Goal: Information Seeking & Learning: Find specific fact

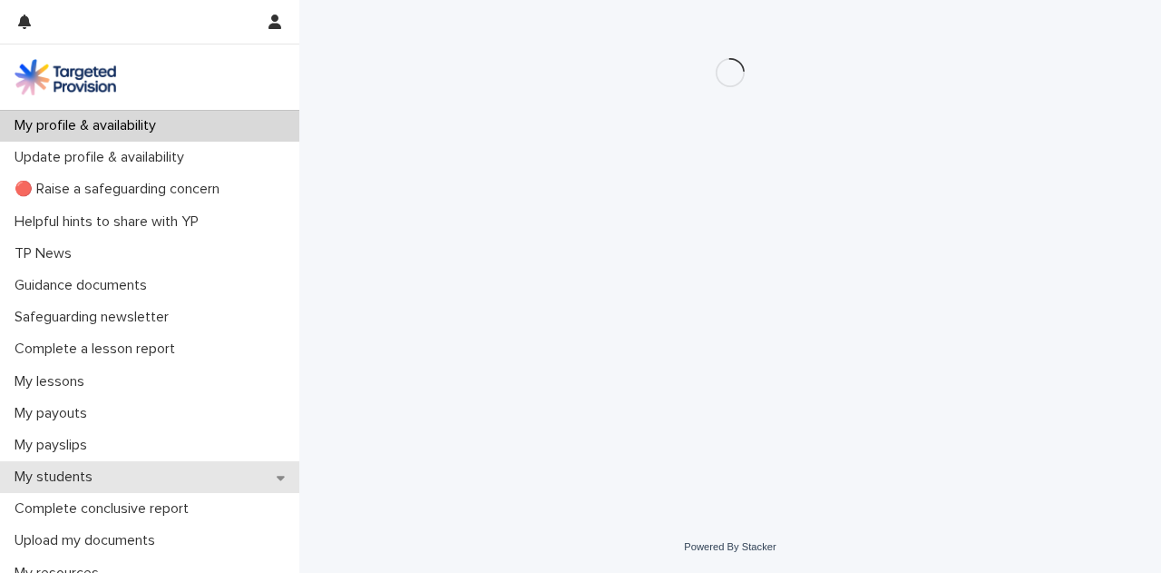
click at [185, 482] on div "My students" at bounding box center [149, 477] width 299 height 32
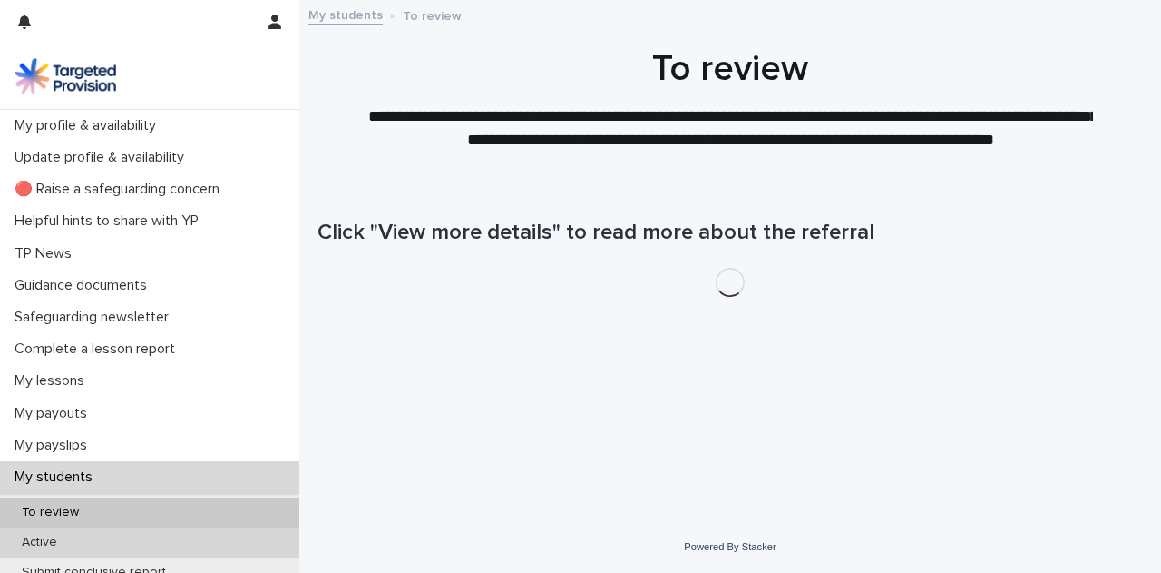
click at [192, 544] on div "Active" at bounding box center [149, 542] width 299 height 30
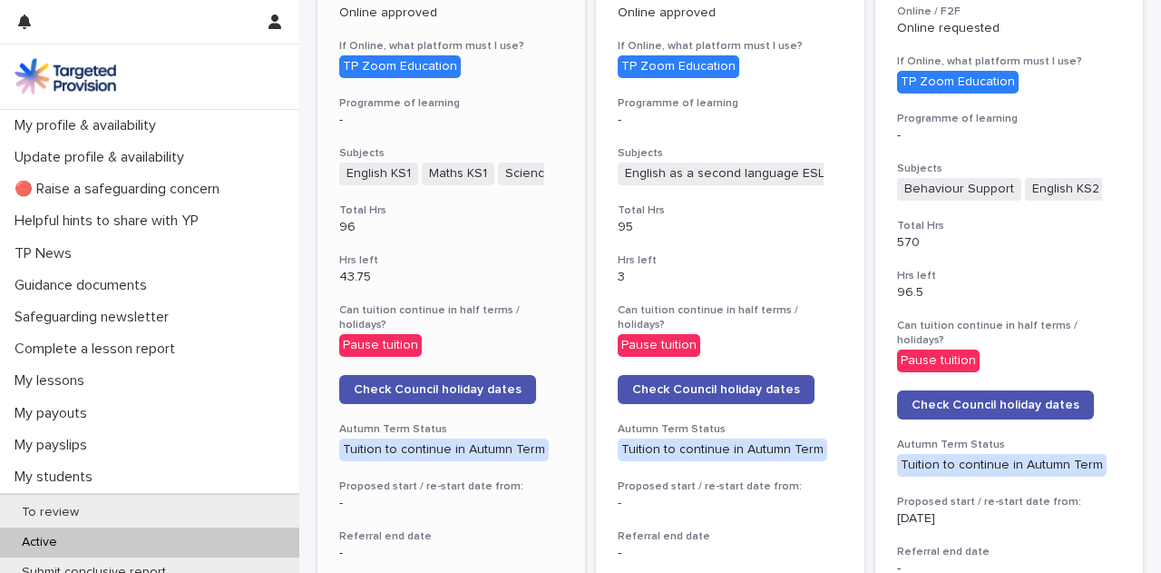
scroll to position [723, 0]
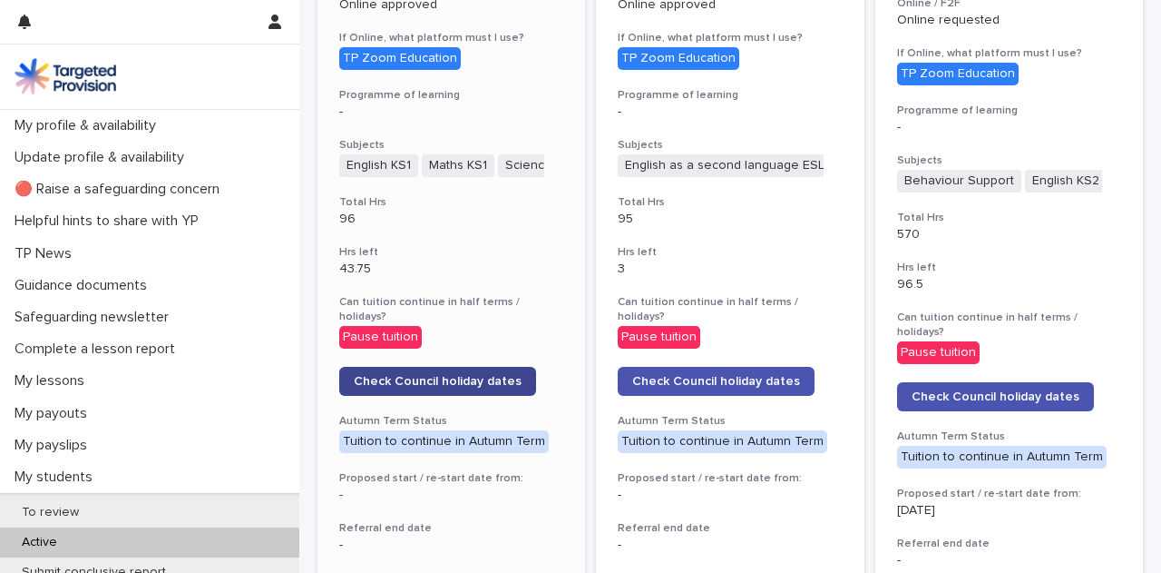
click at [469, 375] on span "Check Council holiday dates" at bounding box center [438, 381] width 168 height 13
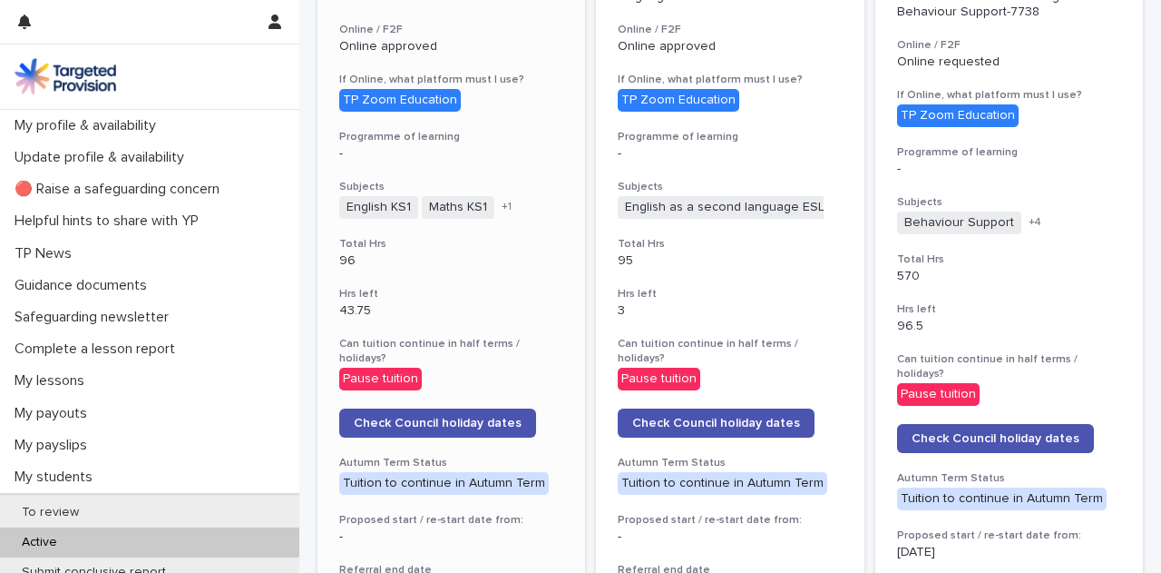
scroll to position [682, 0]
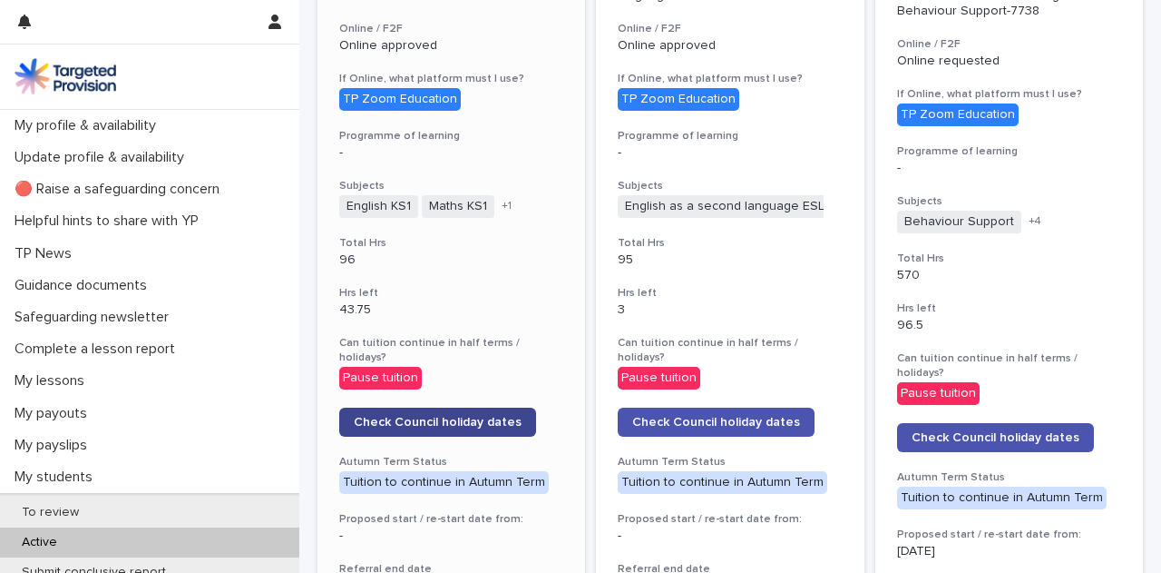
click at [465, 407] on link "Check Council holiday dates" at bounding box center [437, 421] width 197 height 29
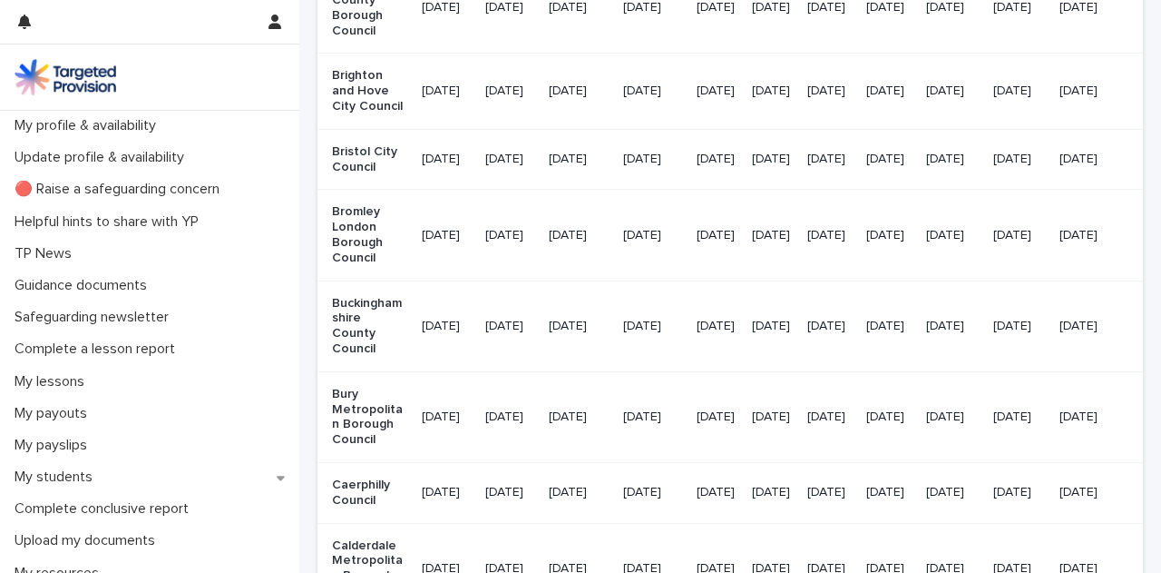
scroll to position [2431, 0]
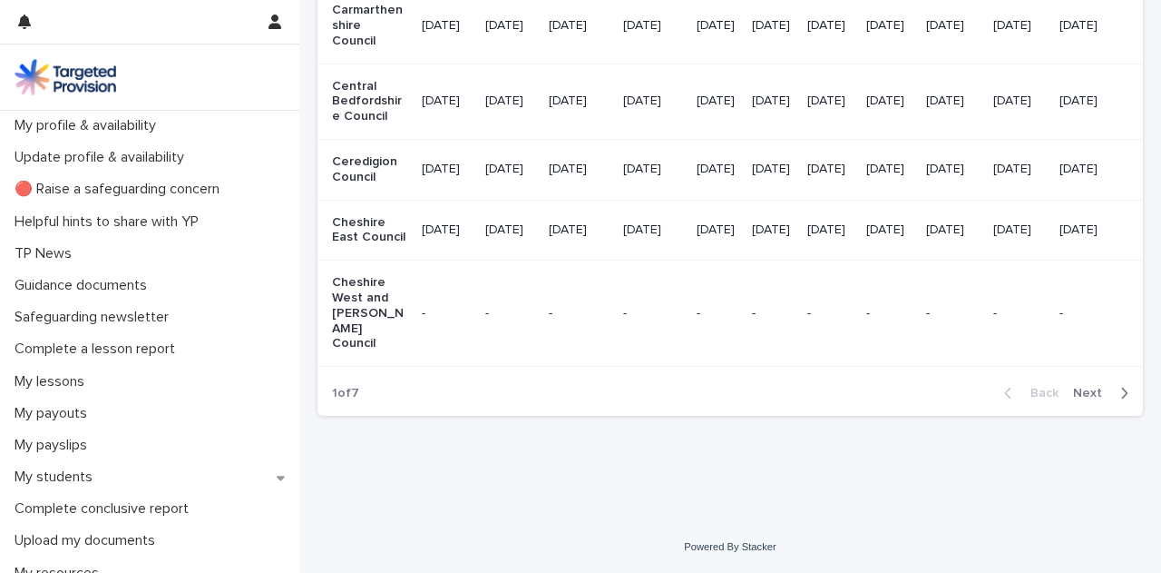
click at [1078, 390] on span "Next" at bounding box center [1093, 393] width 40 height 13
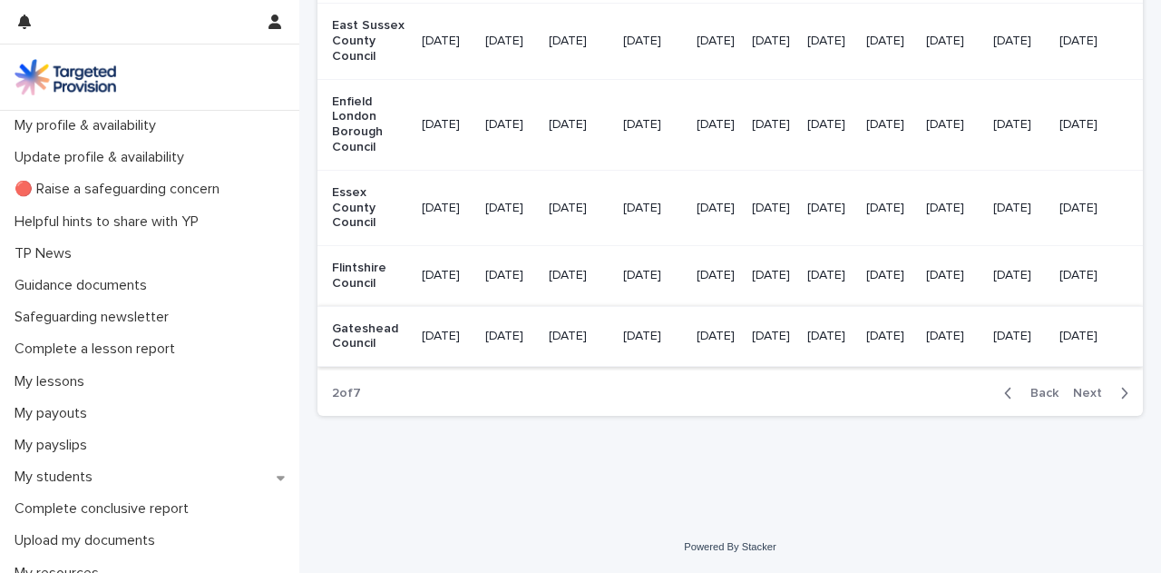
scroll to position [2355, 0]
click at [1073, 389] on span "Next" at bounding box center [1093, 393] width 40 height 13
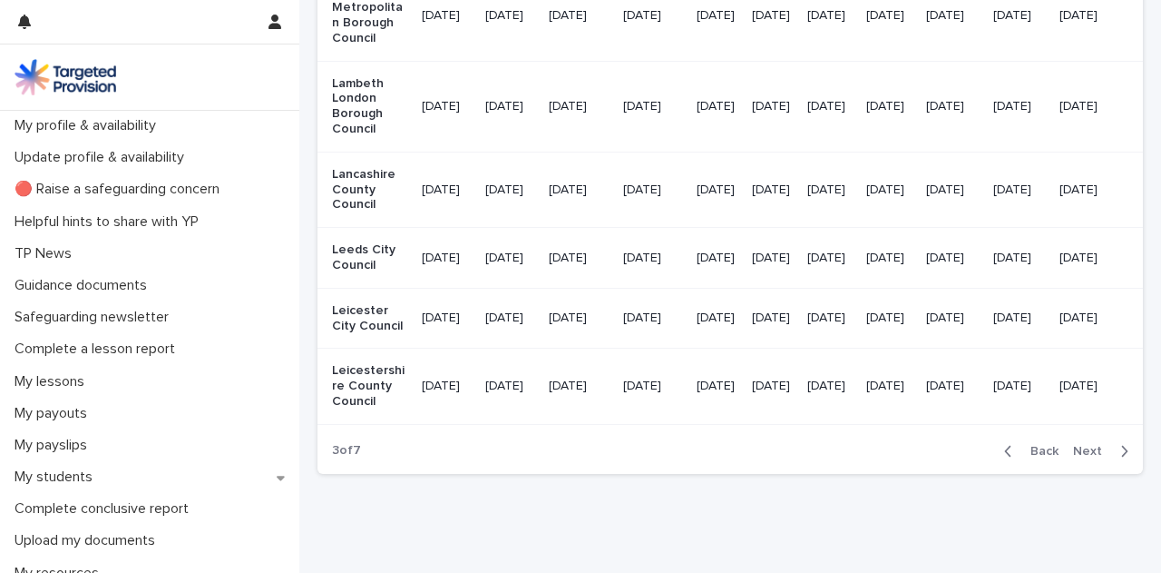
scroll to position [2523, 0]
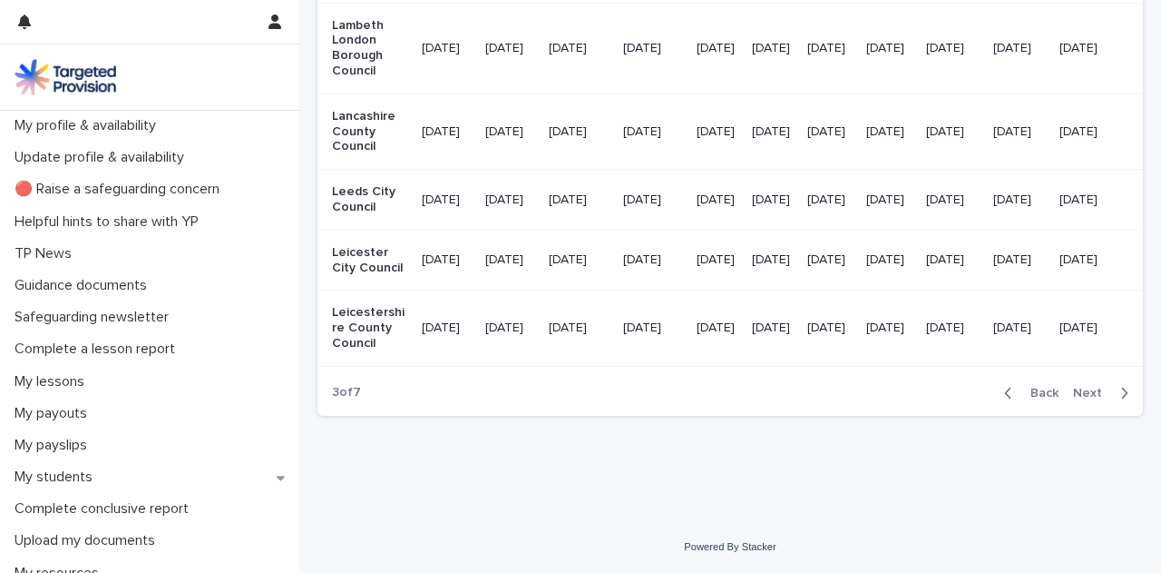
click at [1081, 401] on button "Next" at bounding box center [1104, 393] width 77 height 16
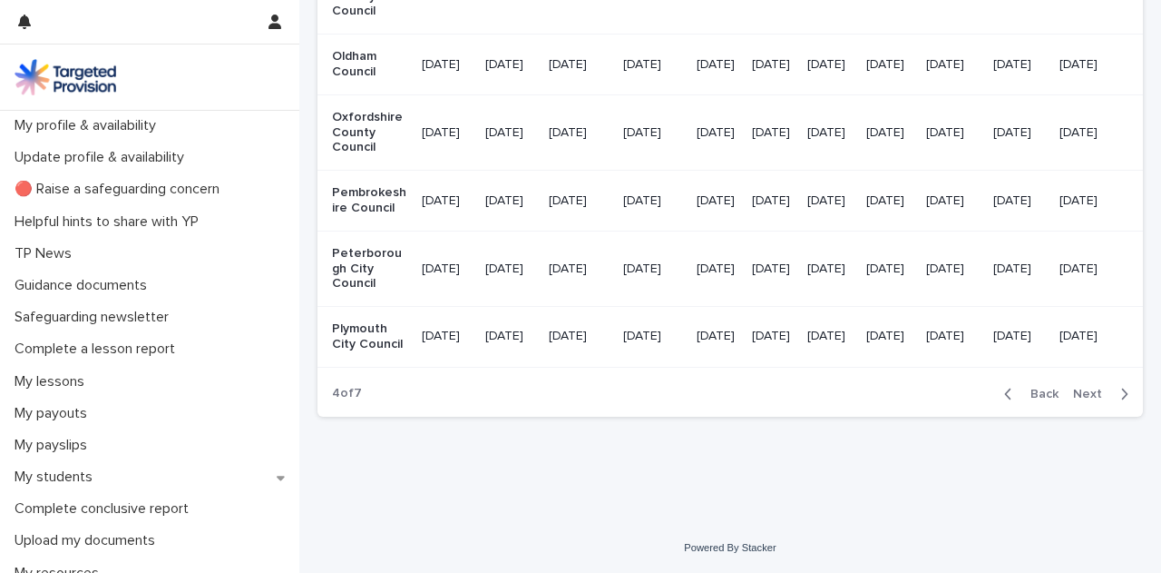
scroll to position [2308, 0]
click at [1082, 396] on span "Next" at bounding box center [1093, 393] width 40 height 13
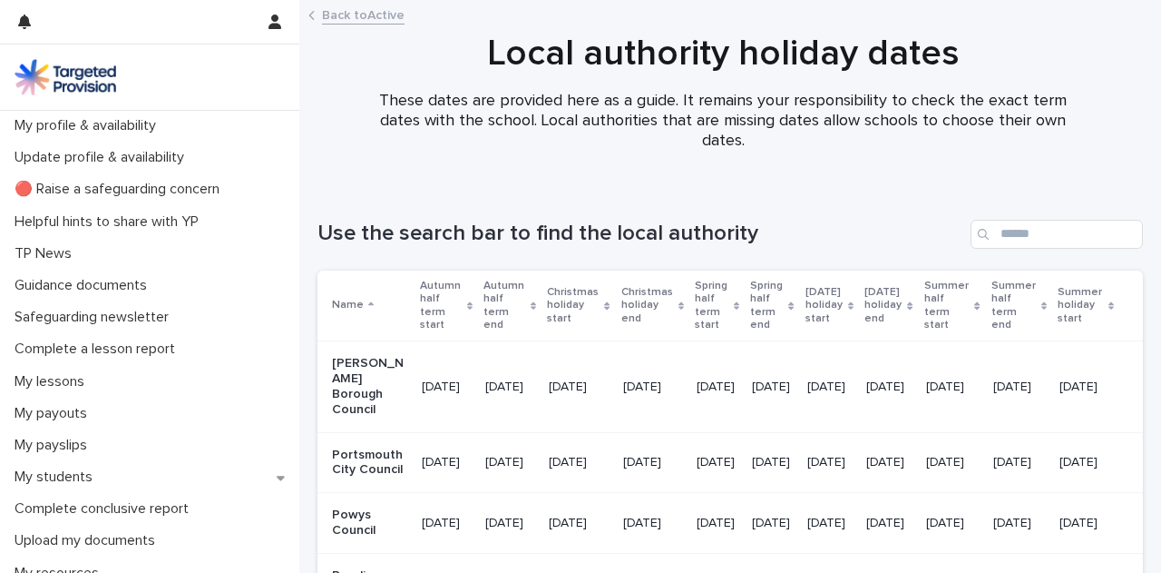
click at [468, 173] on div at bounding box center [723, 91] width 848 height 181
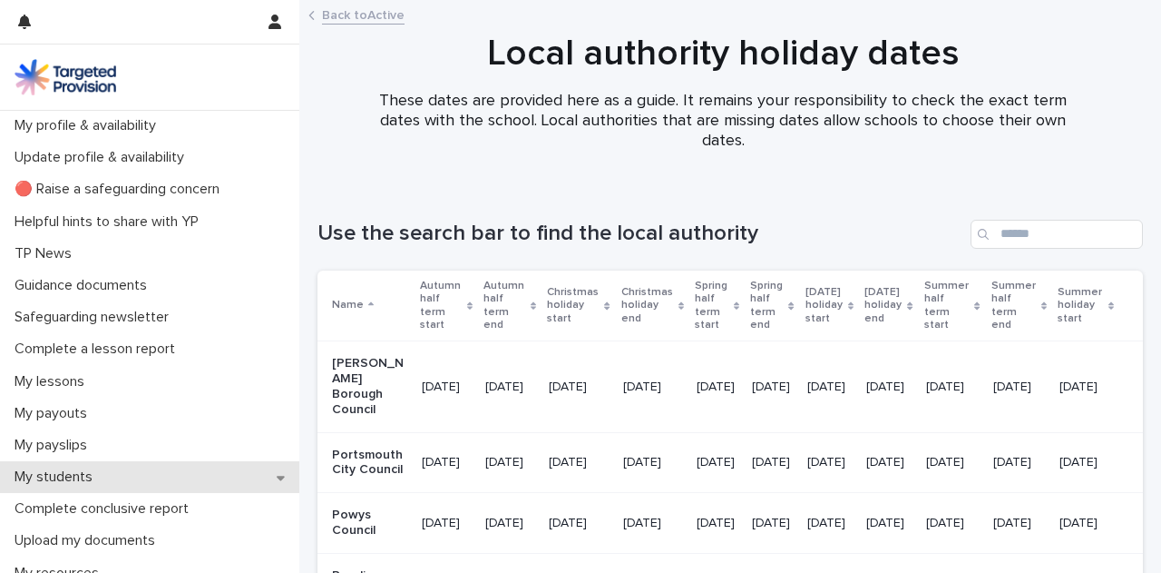
click at [144, 485] on div "My students" at bounding box center [149, 477] width 299 height 32
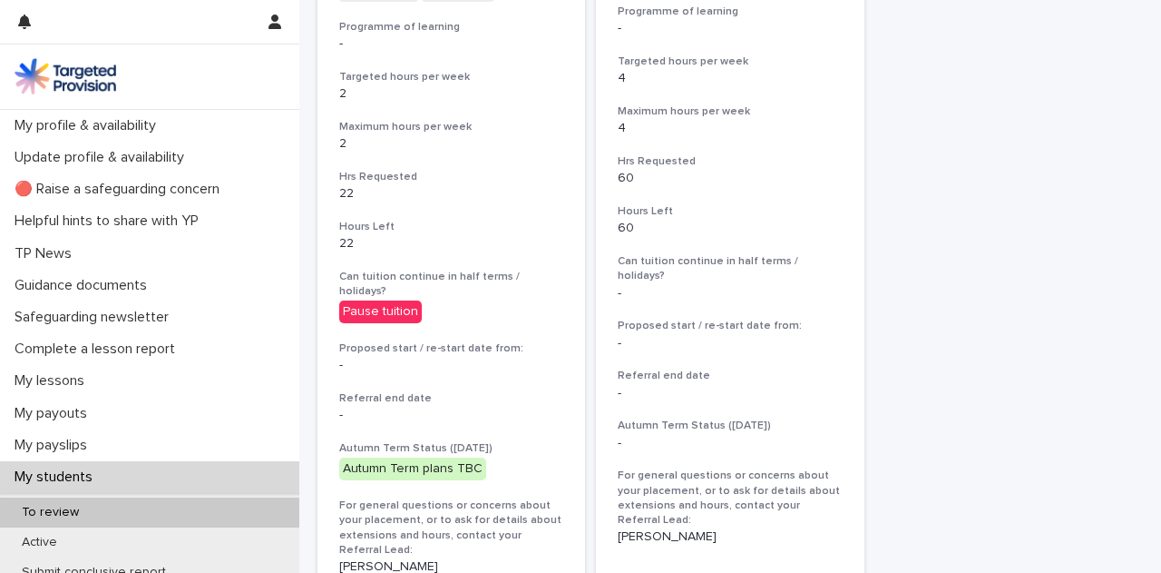
scroll to position [666, 0]
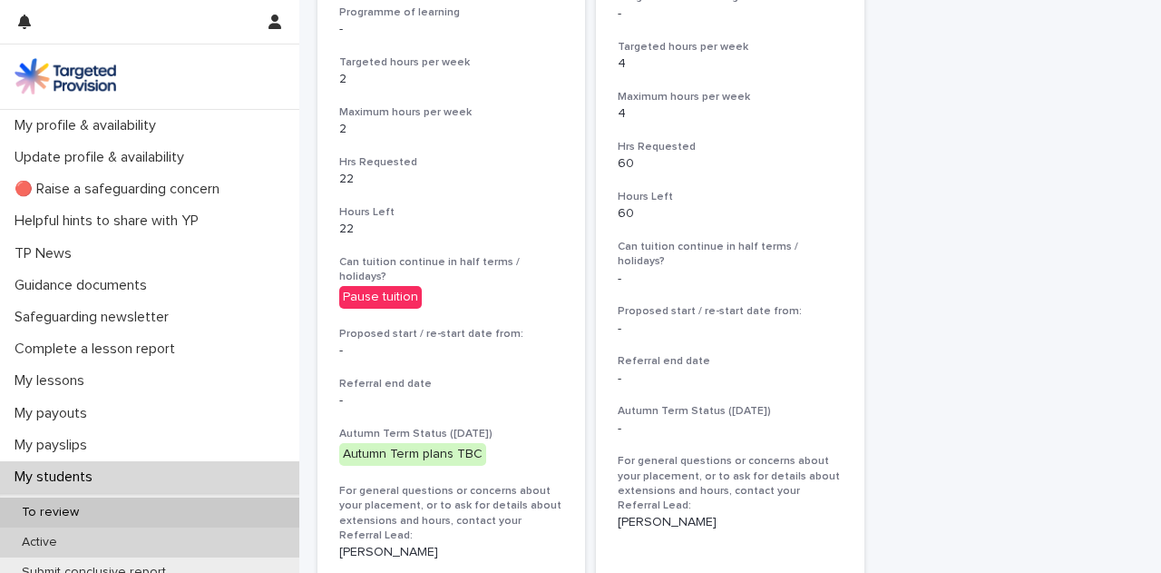
click at [133, 538] on div "Active" at bounding box center [149, 542] width 299 height 30
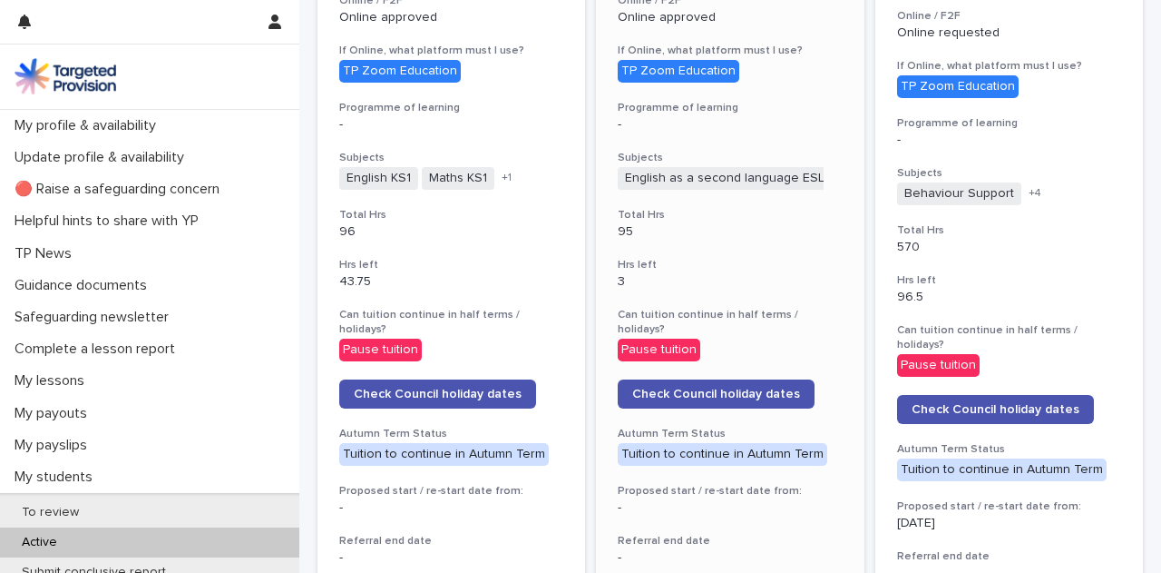
scroll to position [711, 0]
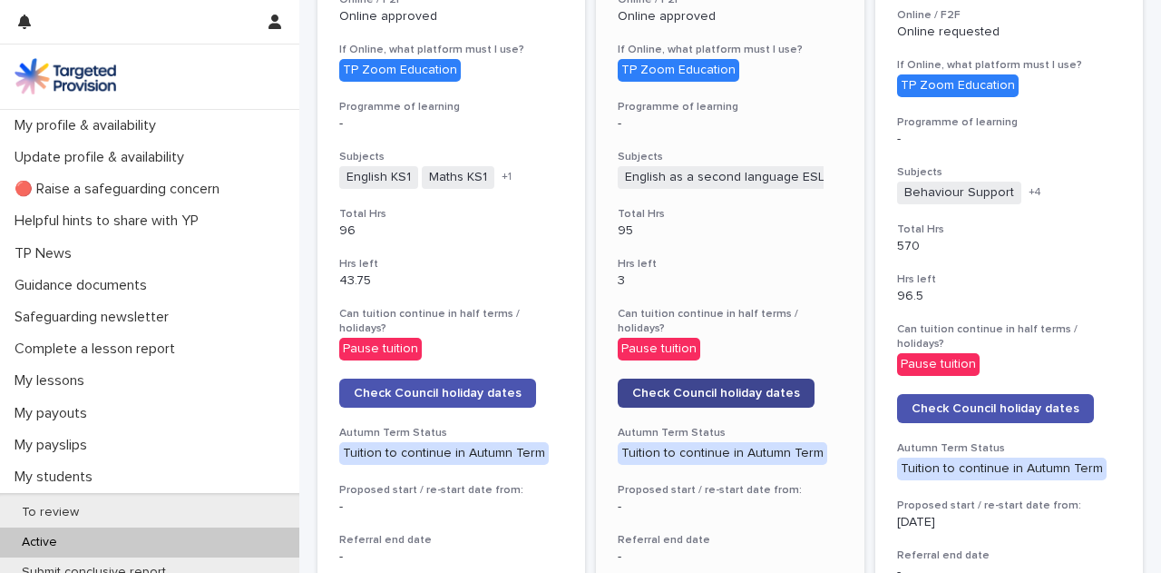
click at [775, 385] on link "Check Council holiday dates" at bounding box center [716, 392] width 197 height 29
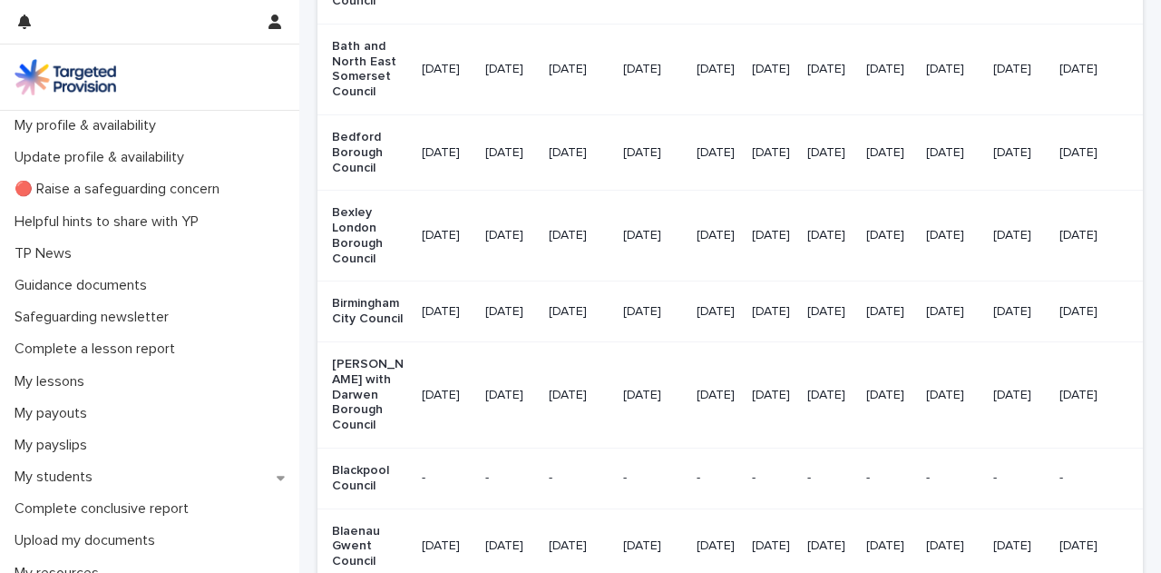
scroll to position [632, 0]
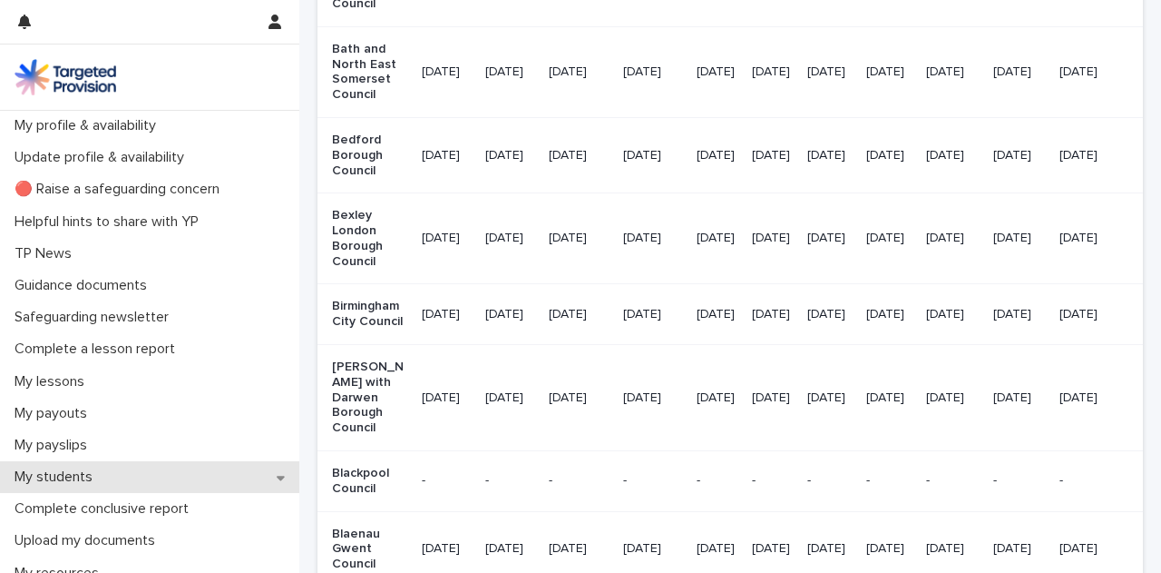
click at [198, 478] on div "My students" at bounding box center [149, 477] width 299 height 32
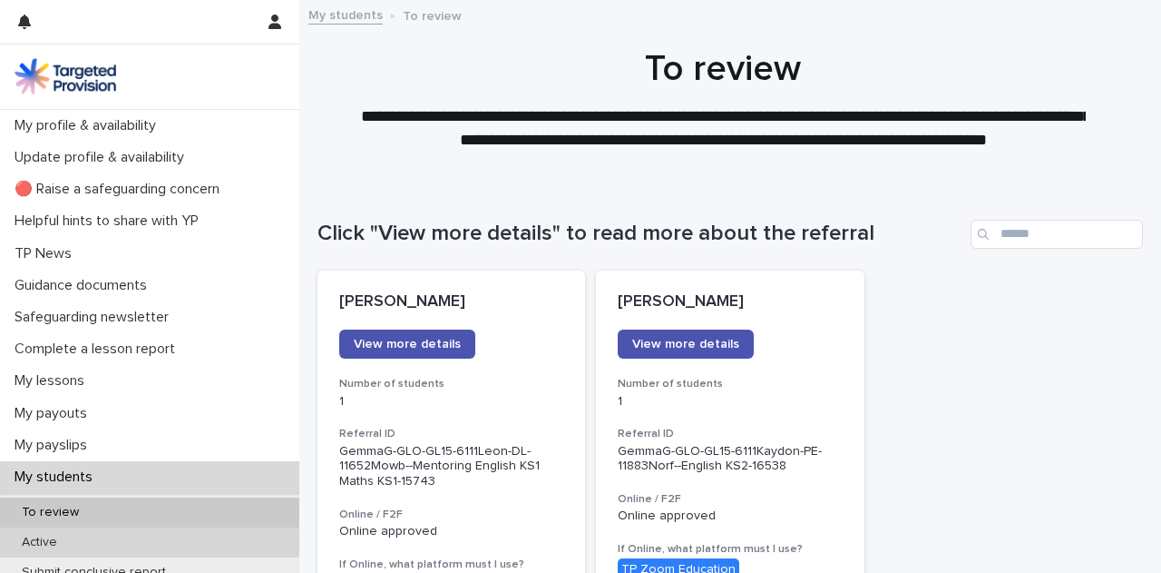
click at [227, 537] on div "Active" at bounding box center [149, 542] width 299 height 30
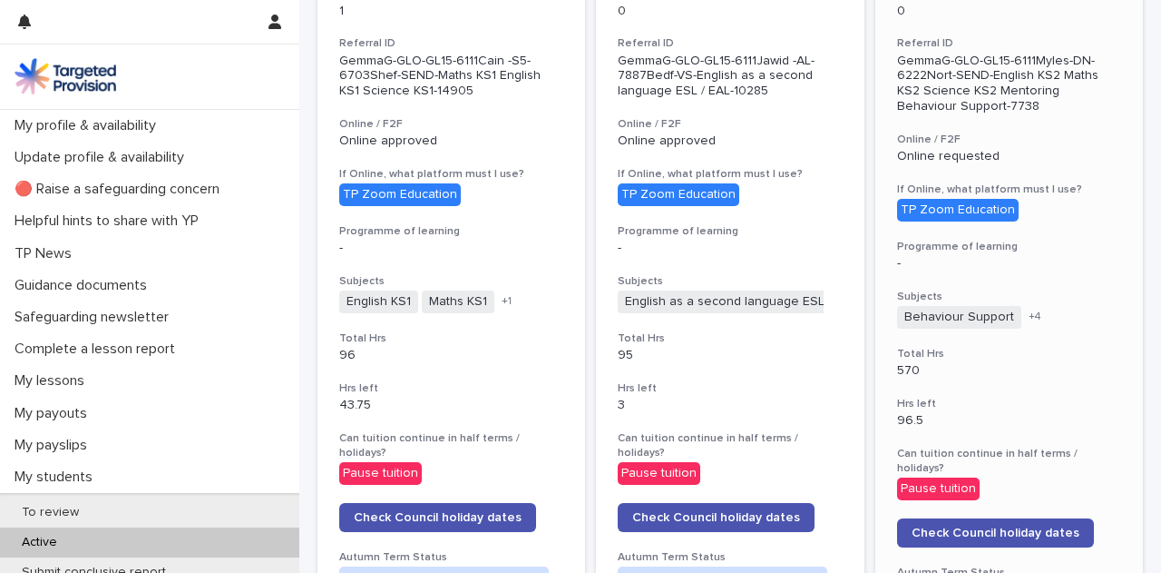
scroll to position [591, 0]
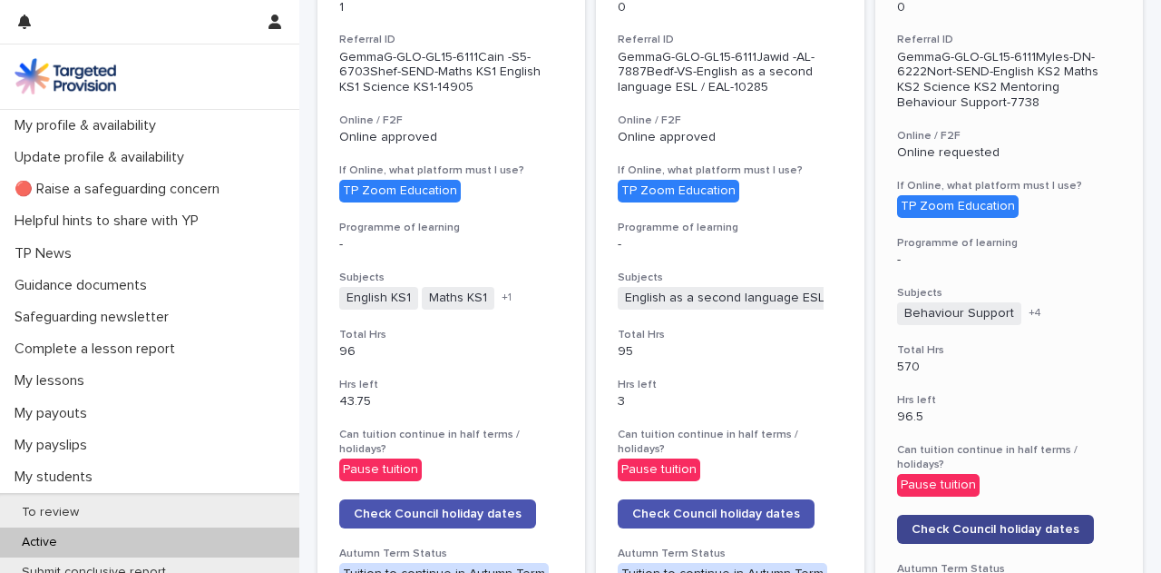
click at [982, 523] on span "Check Council holiday dates" at bounding box center [996, 529] width 168 height 13
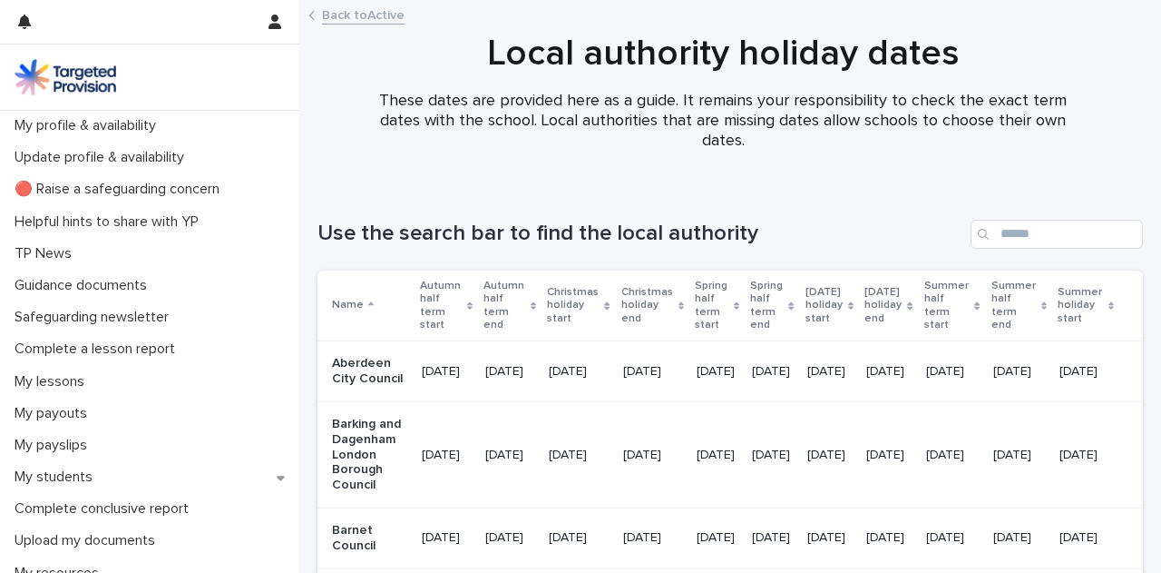
click at [436, 203] on div "Use the search bar to find the local authority" at bounding box center [731, 226] width 826 height 87
click at [1033, 230] on input "Search" at bounding box center [1057, 234] width 172 height 29
type input "*****"
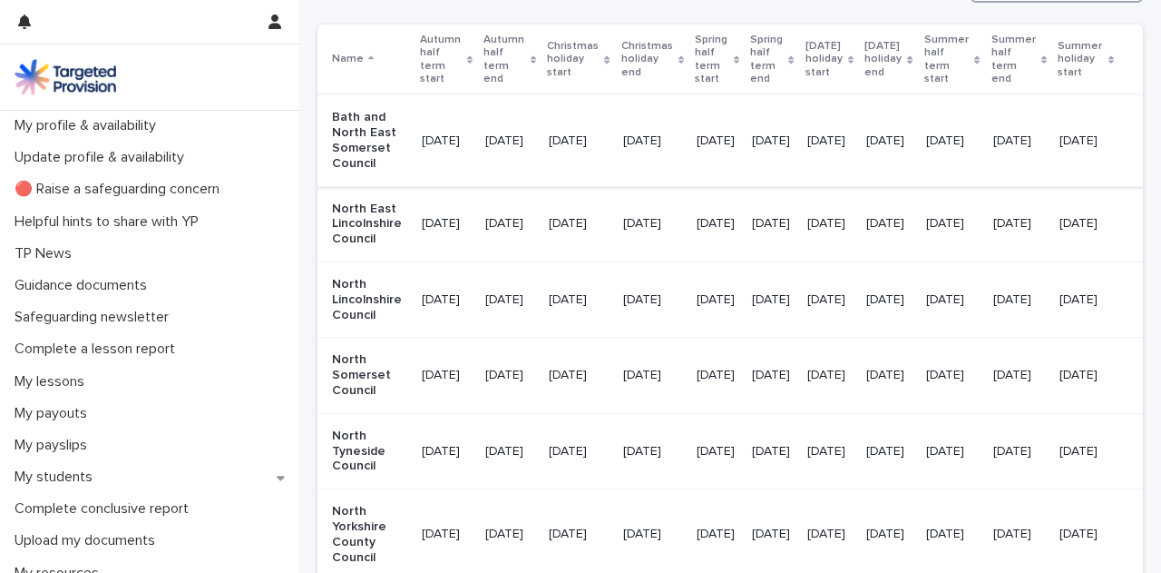
scroll to position [247, 0]
